Goal: Transaction & Acquisition: Purchase product/service

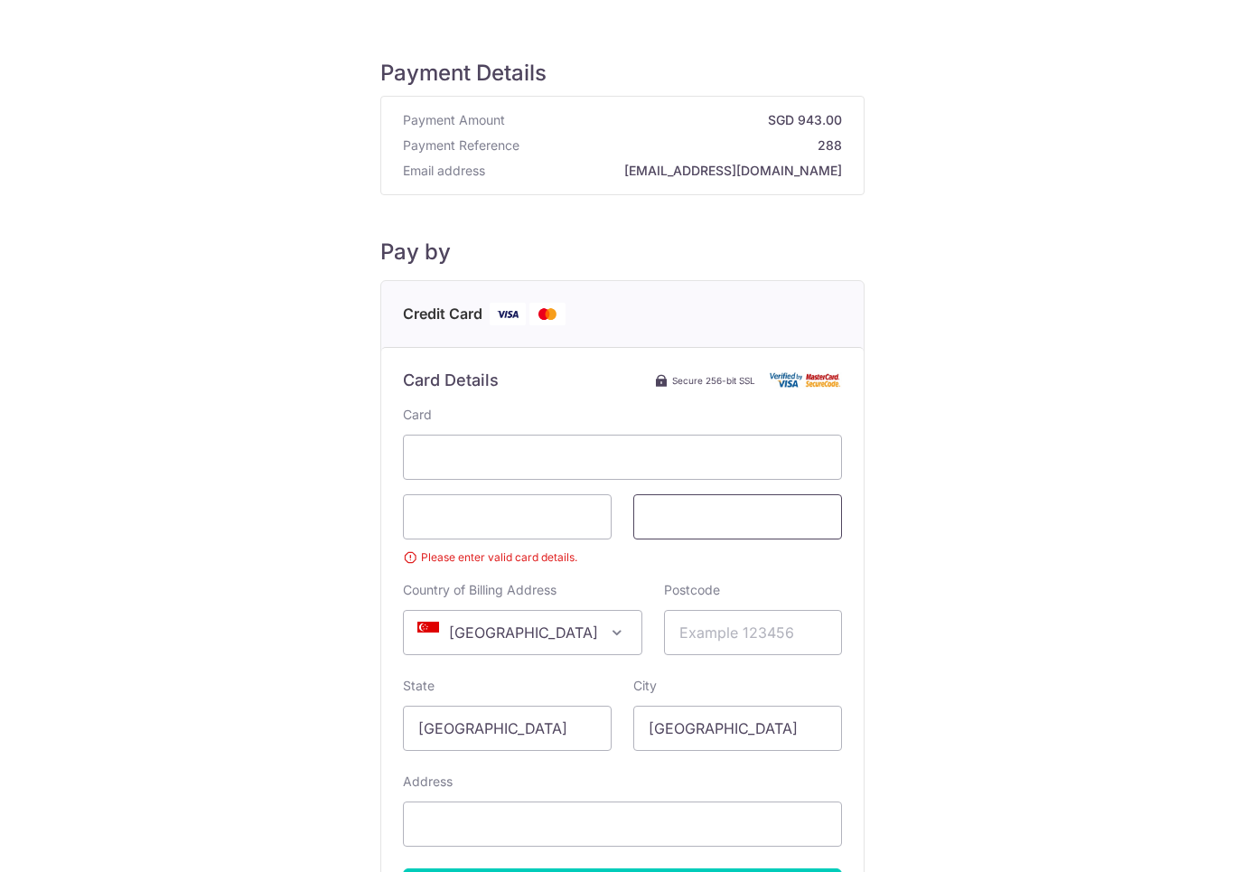
click at [759, 505] on span at bounding box center [737, 516] width 209 height 45
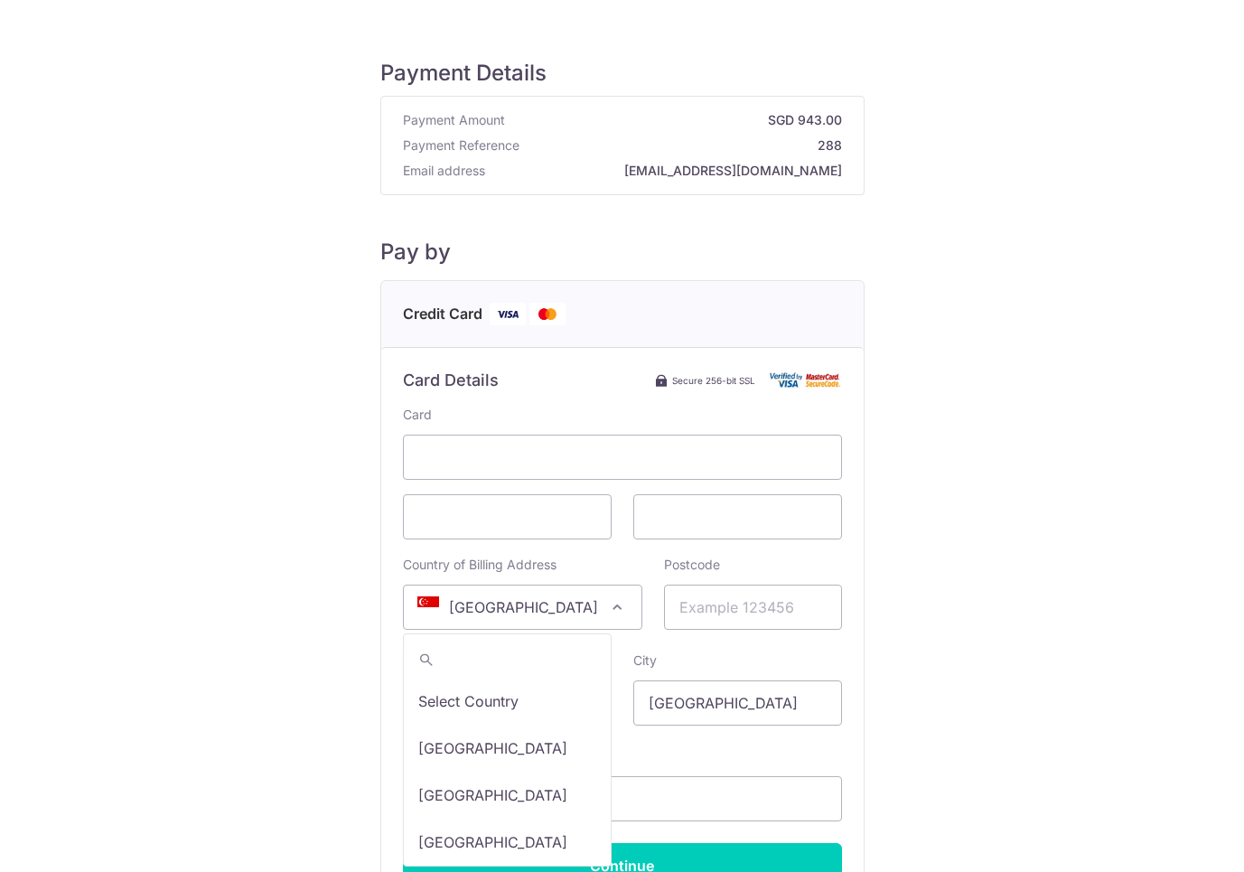
click at [606, 603] on span at bounding box center [617, 607] width 22 height 22
type input "unite"
select select "233"
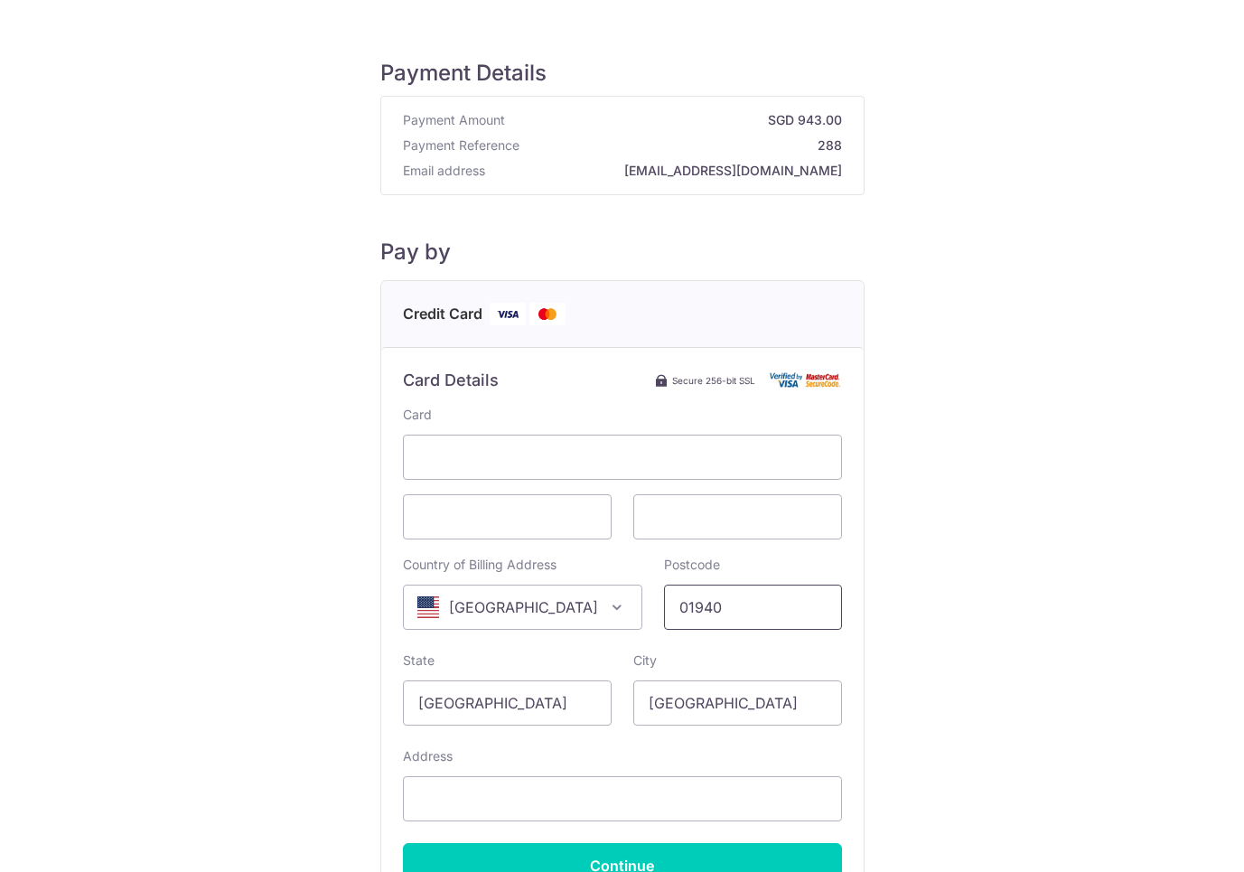
type input "01940"
type input "[US_STATE]"
type input "lynnfield"
type input "P"
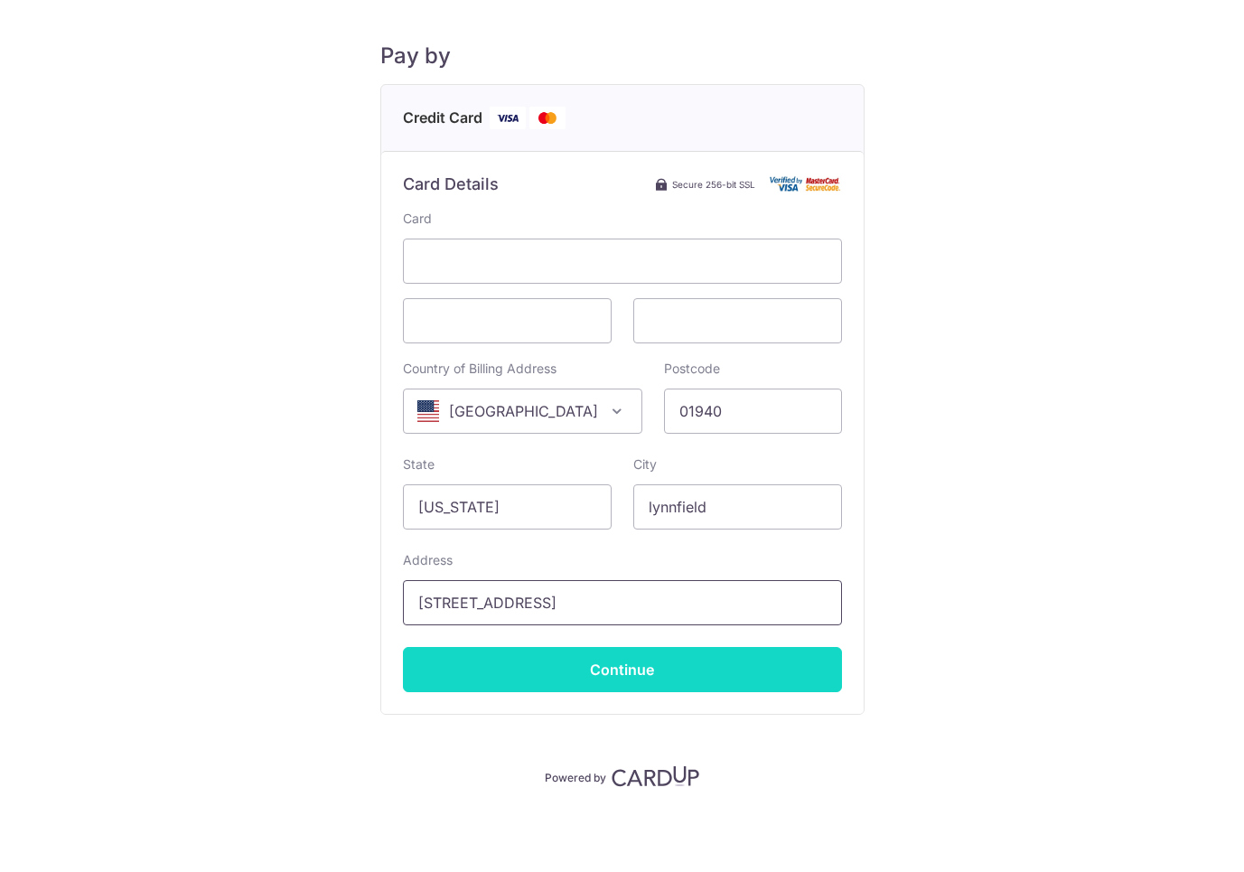
scroll to position [196, 0]
type input "[STREET_ADDRESS]"
click at [743, 659] on input "Continue" at bounding box center [622, 669] width 439 height 45
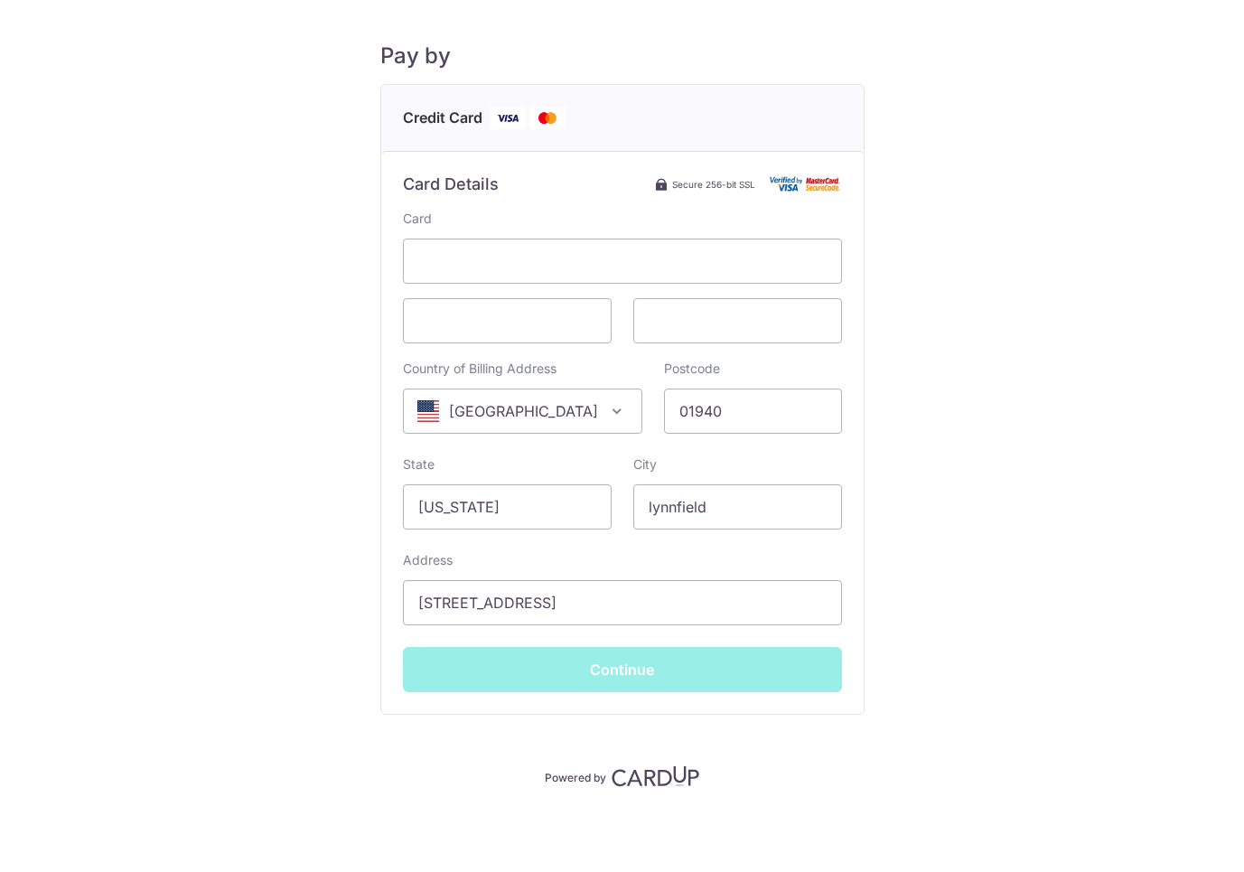
type input "**** 0004"
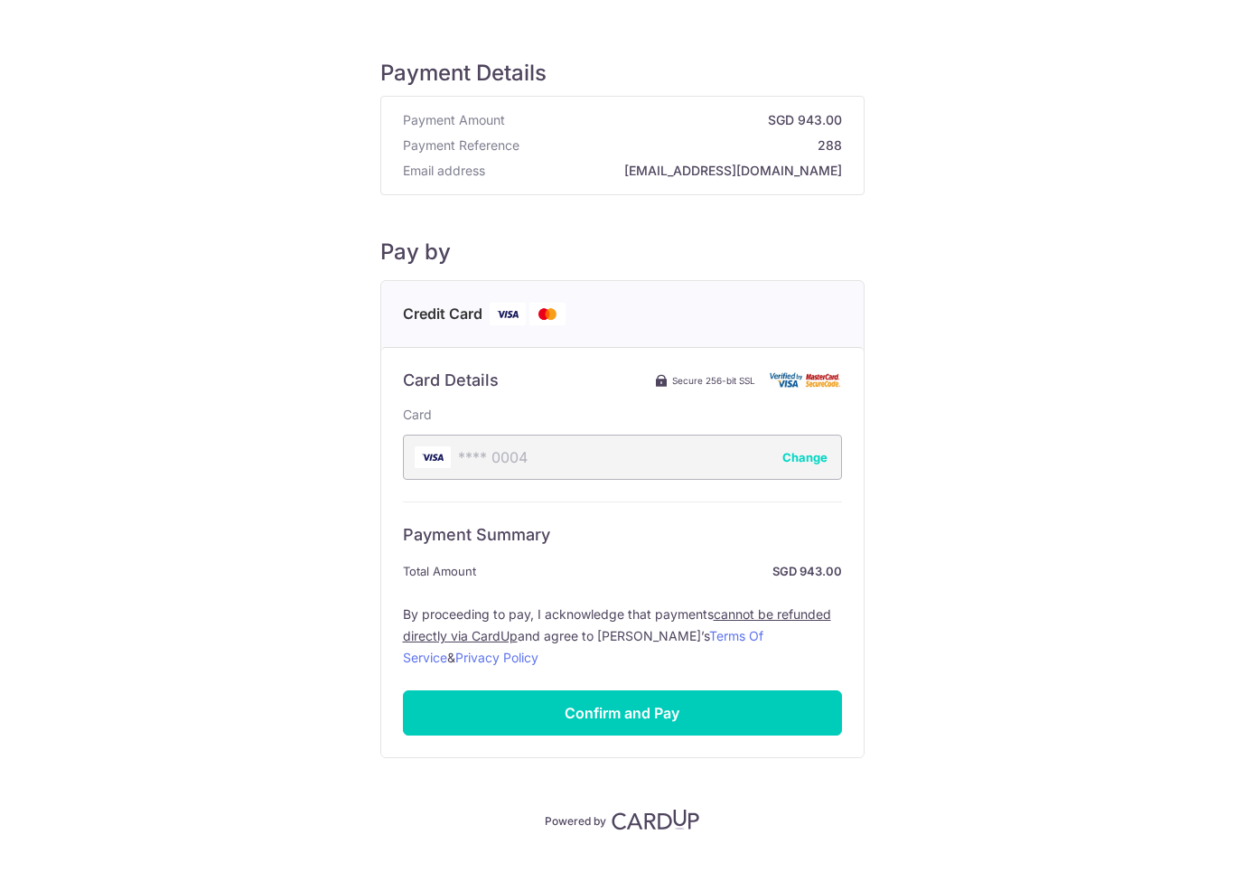
scroll to position [0, 0]
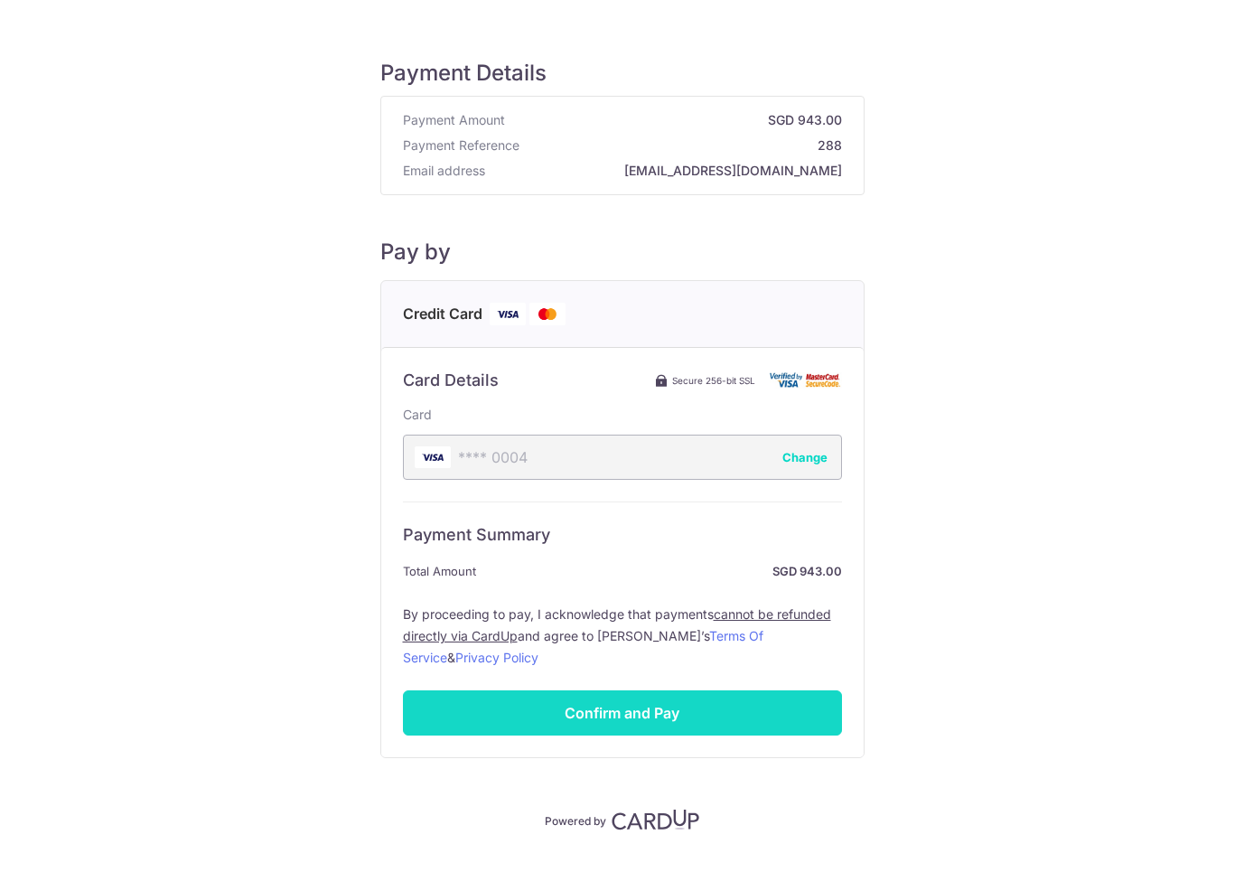
click at [696, 706] on input "Confirm and Pay" at bounding box center [622, 712] width 439 height 45
